Goal: Task Accomplishment & Management: Manage account settings

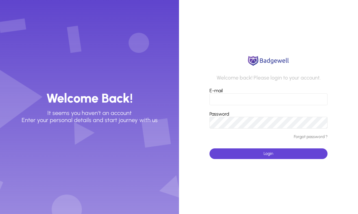
type input "**********"
click at [269, 154] on button "Login" at bounding box center [269, 154] width 118 height 11
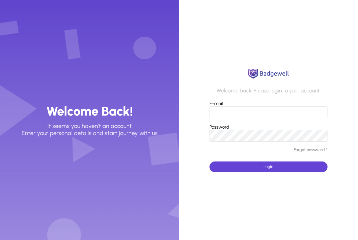
type input "**********"
click at [269, 167] on button "Login" at bounding box center [269, 166] width 118 height 11
